Goal: Information Seeking & Learning: Learn about a topic

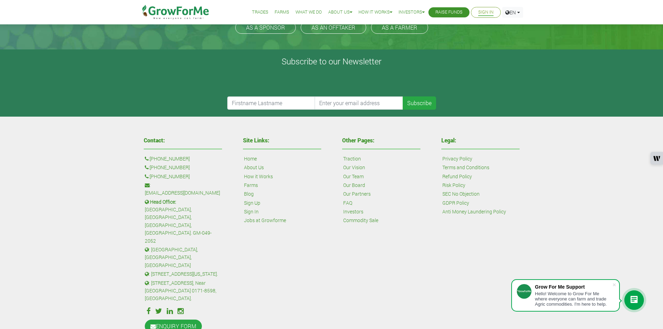
scroll to position [207, 0]
click at [354, 208] on link "Investors" at bounding box center [353, 211] width 20 height 8
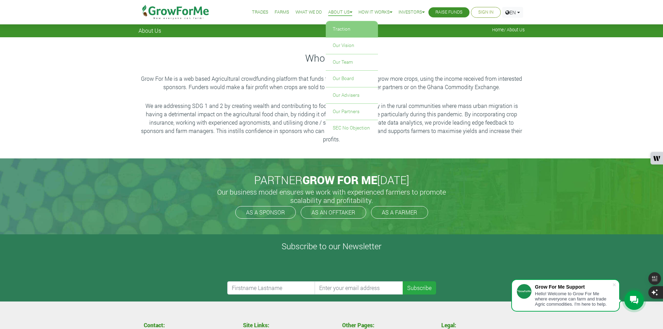
click at [338, 29] on link "Traction" at bounding box center [352, 29] width 52 height 16
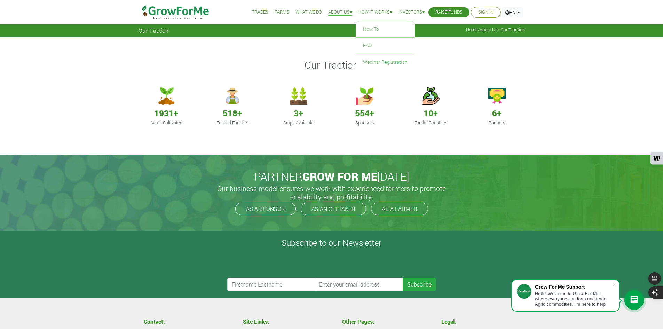
click at [375, 12] on link "How it Works" at bounding box center [375, 12] width 34 height 7
